Goal: Information Seeking & Learning: Learn about a topic

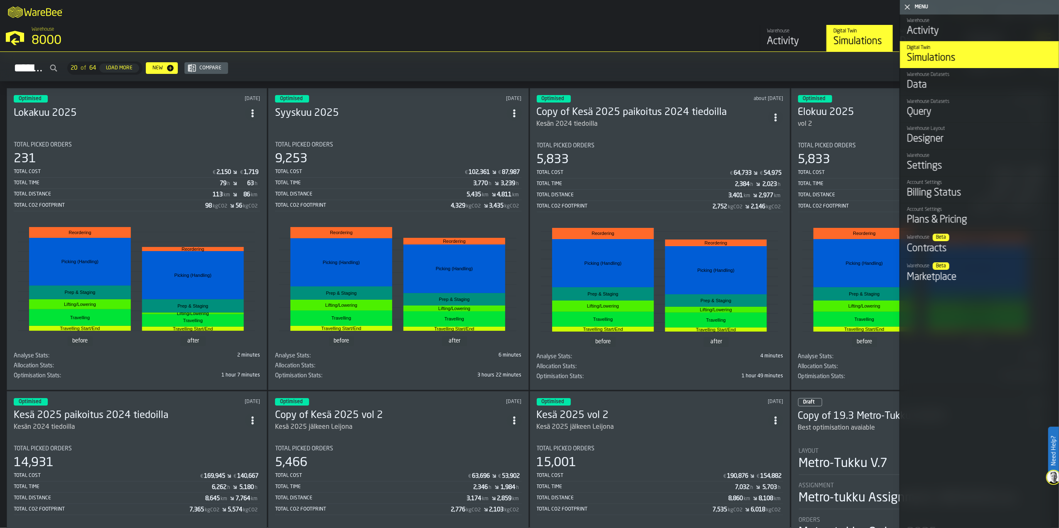
click at [907, 8] on icon "button-toggle-Close me" at bounding box center [907, 7] width 10 height 10
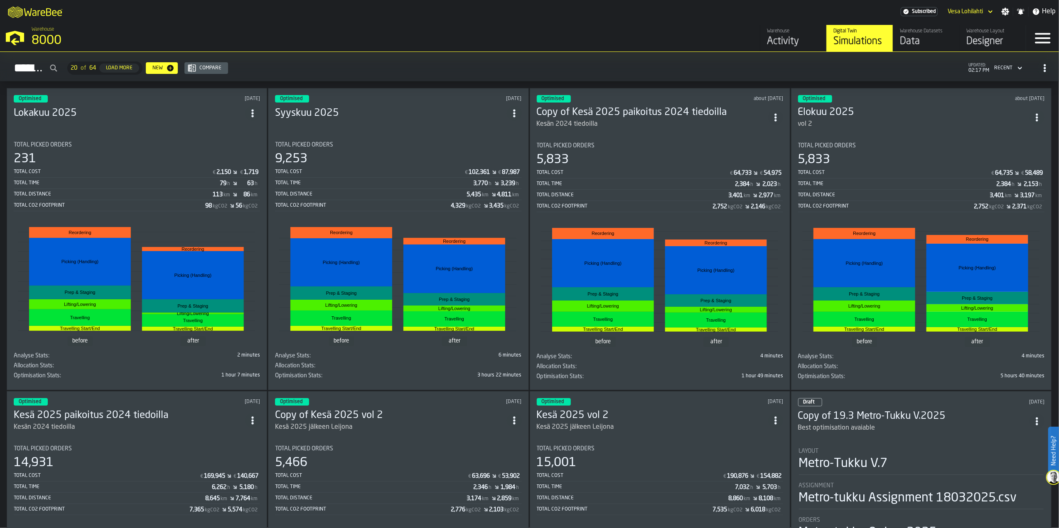
click at [394, 157] on div "9,253" at bounding box center [398, 159] width 246 height 15
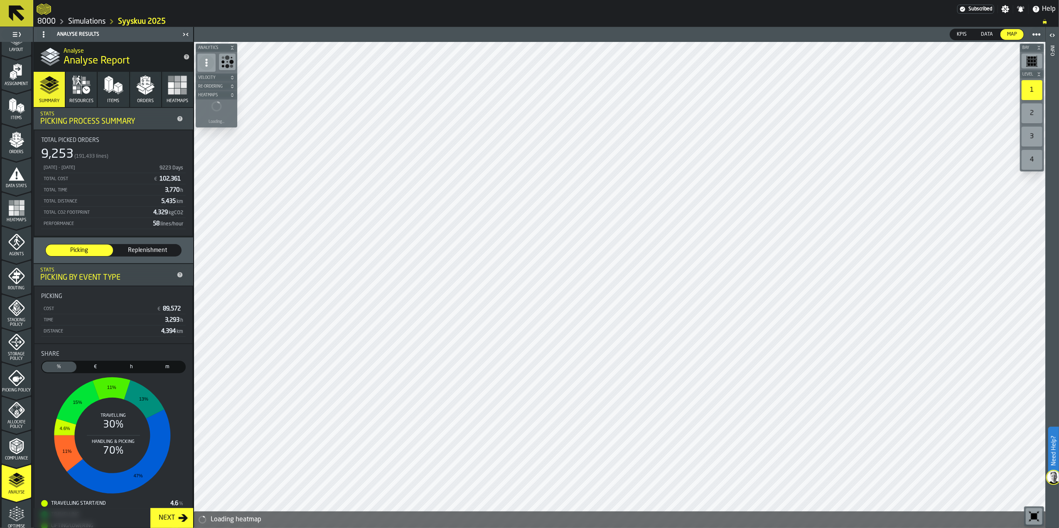
scroll to position [55, 0]
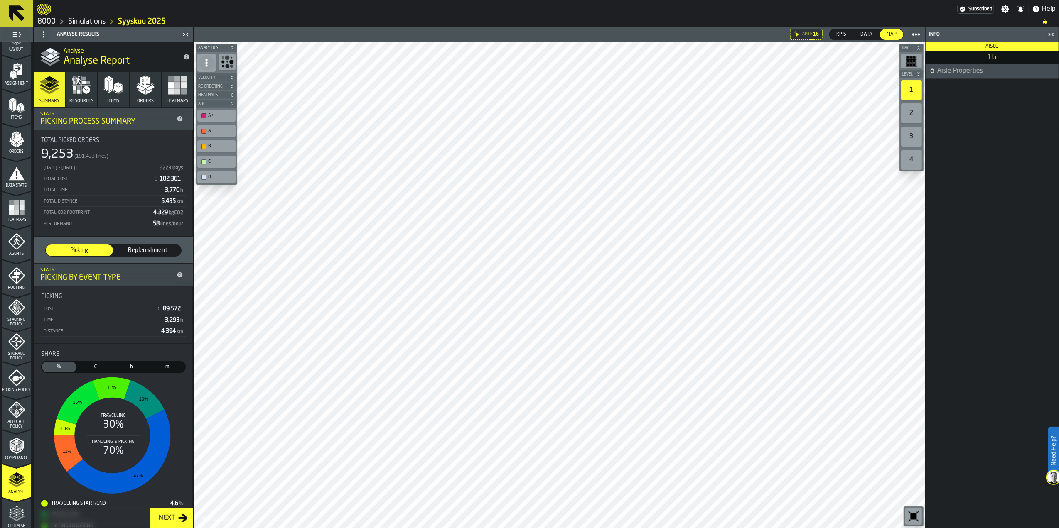
click at [914, 115] on div "2" at bounding box center [911, 113] width 21 height 20
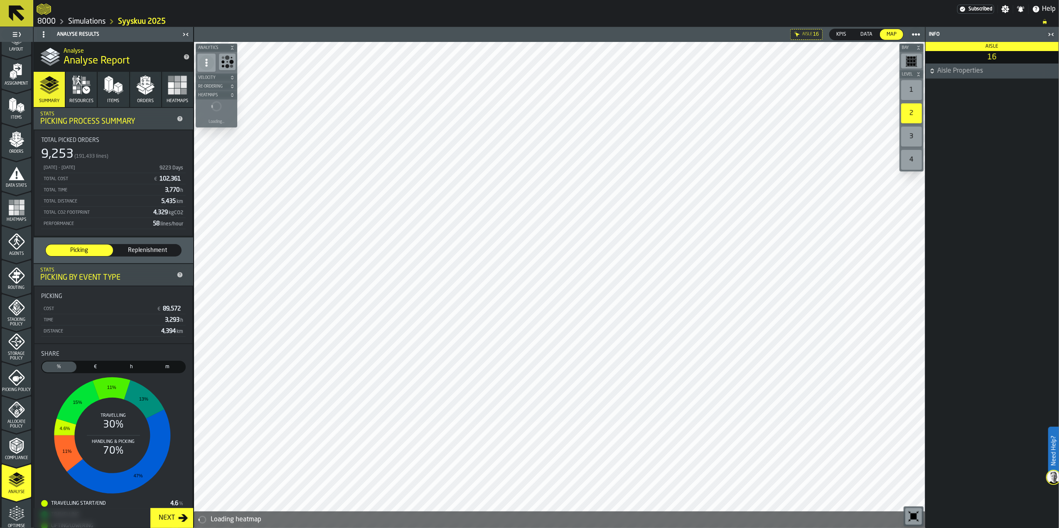
click at [910, 88] on div "1" at bounding box center [911, 90] width 21 height 20
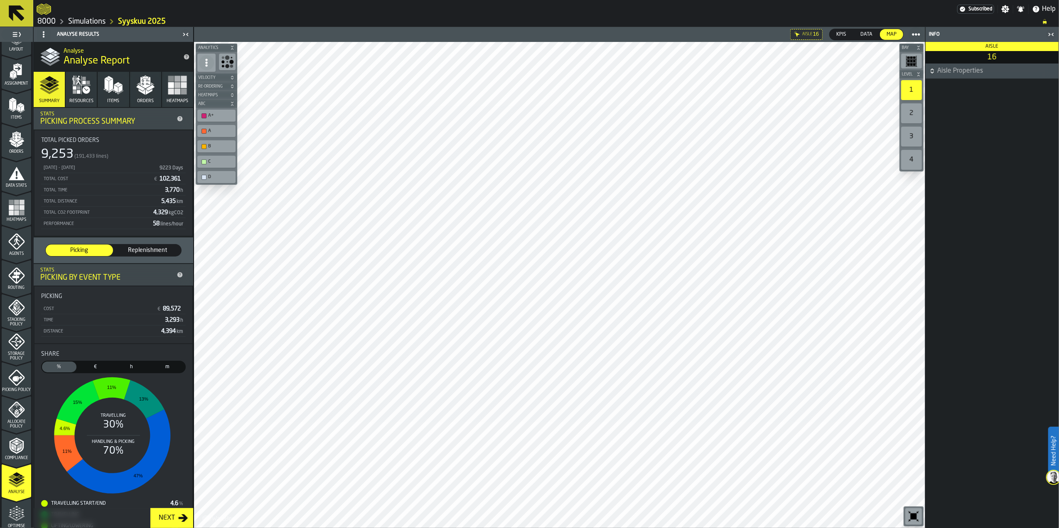
click at [918, 137] on div "3" at bounding box center [911, 137] width 21 height 20
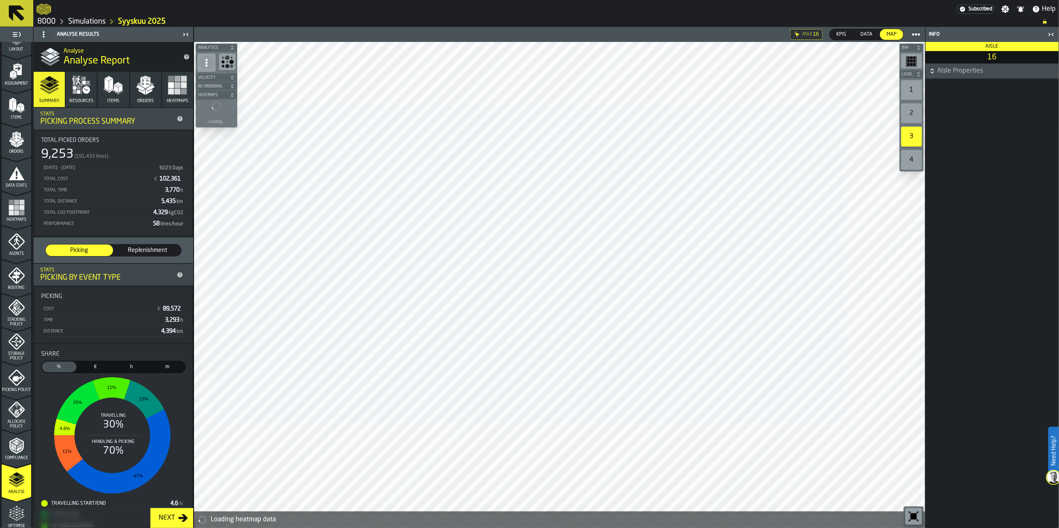
click at [911, 113] on div "2" at bounding box center [911, 113] width 21 height 20
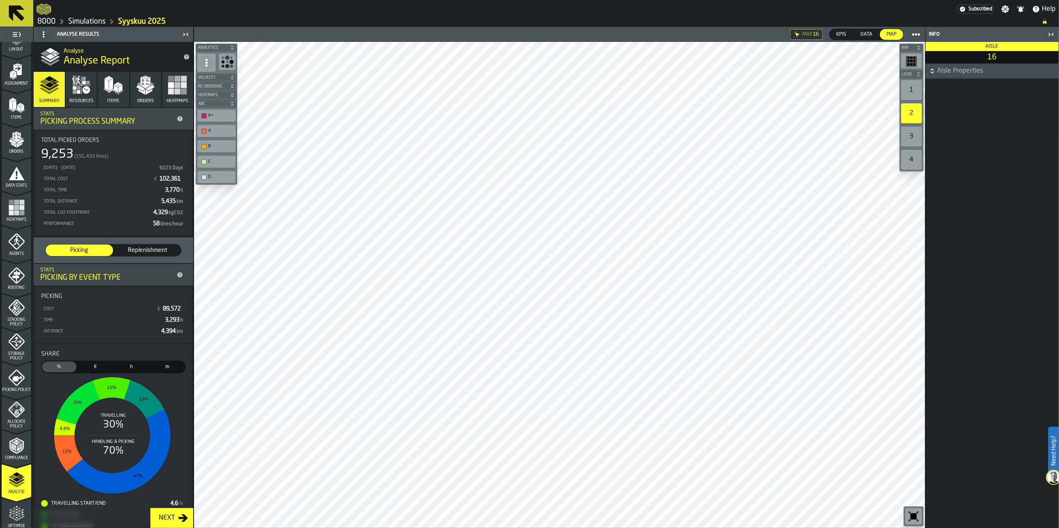
click at [916, 134] on div "3" at bounding box center [911, 137] width 21 height 20
click at [917, 158] on div "4" at bounding box center [911, 160] width 21 height 20
click at [916, 138] on div "3" at bounding box center [911, 137] width 21 height 20
click at [908, 113] on div "2" at bounding box center [911, 113] width 21 height 20
click at [909, 94] on div "1" at bounding box center [911, 90] width 21 height 20
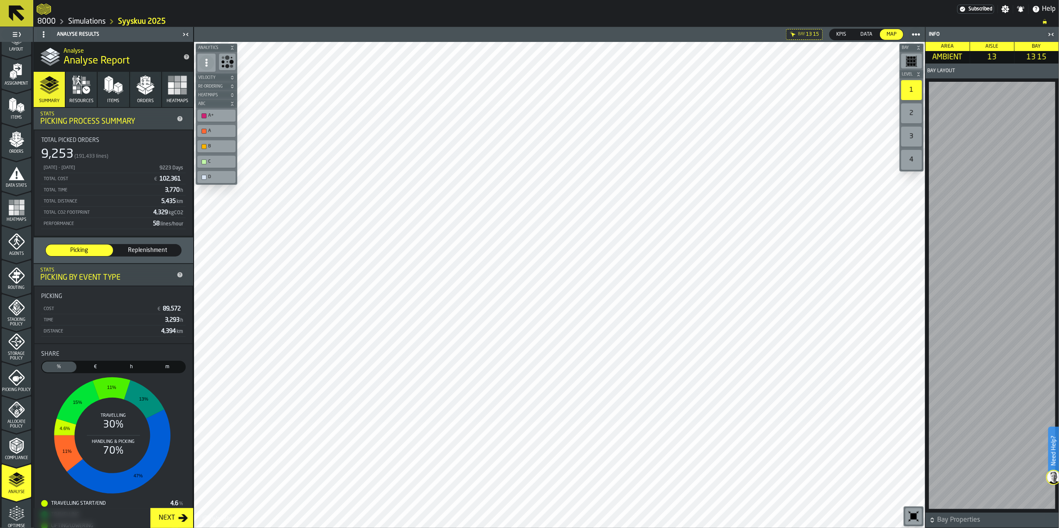
click at [177, 90] on rect "button" at bounding box center [177, 91] width 6 height 6
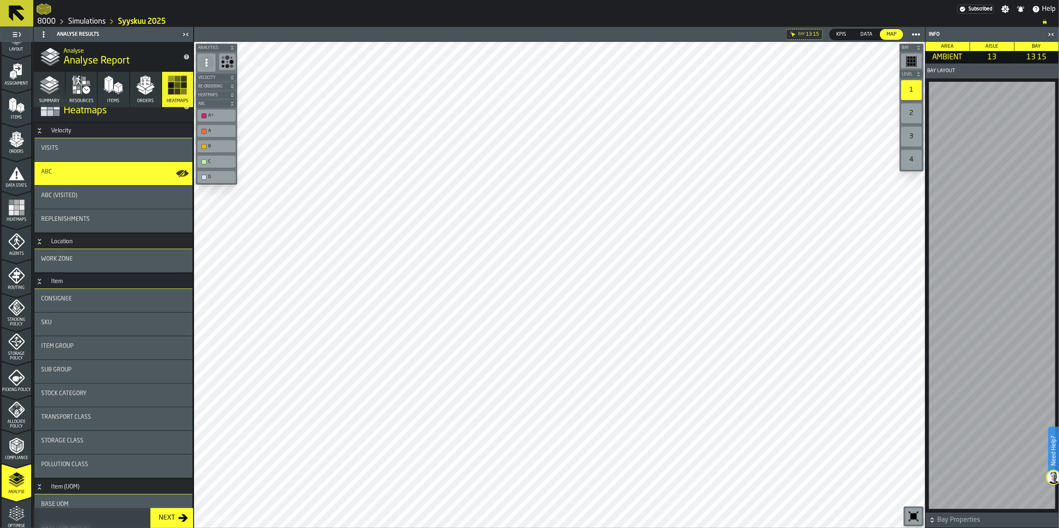
scroll to position [0, 0]
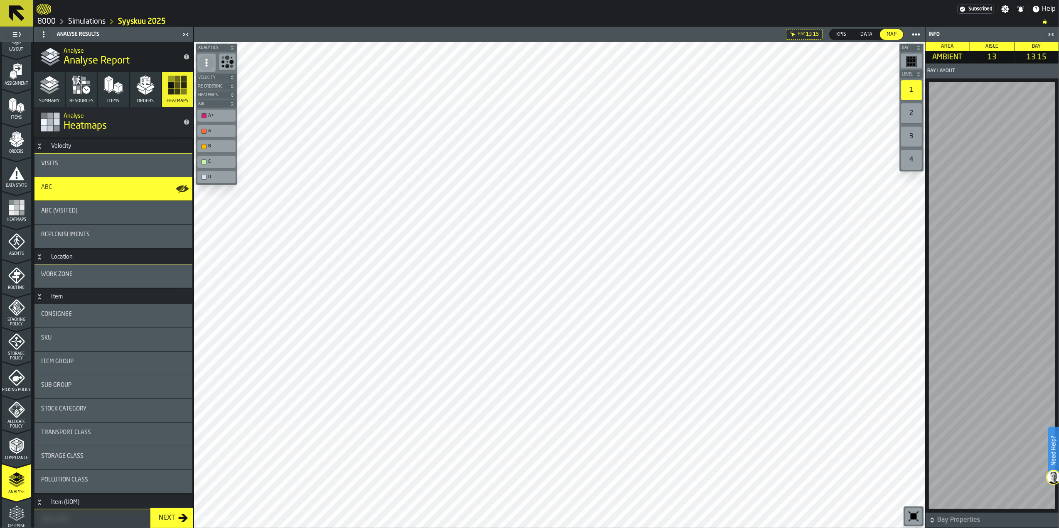
click at [75, 211] on span "ABC (Visited)" at bounding box center [59, 211] width 36 height 7
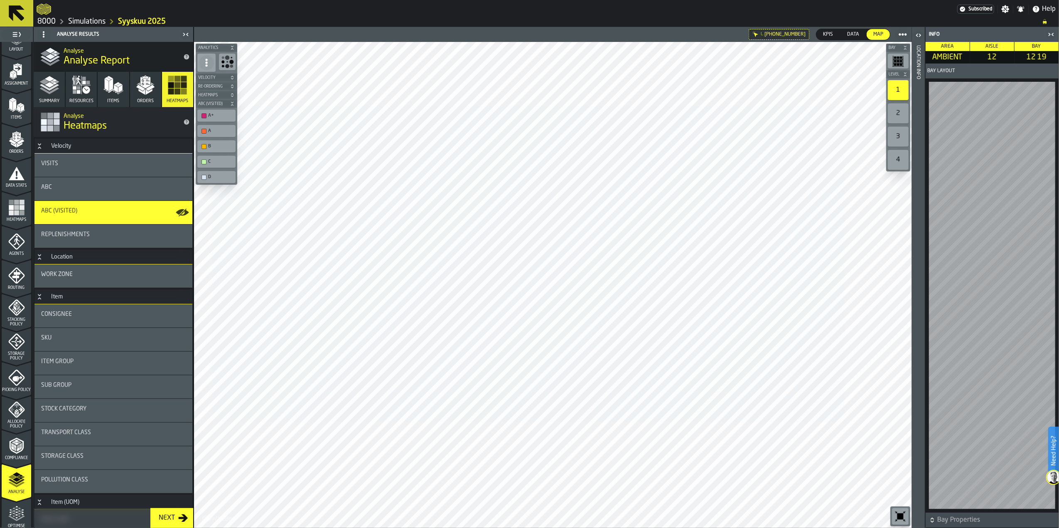
click at [901, 111] on div "2" at bounding box center [898, 113] width 21 height 20
